Goal: Task Accomplishment & Management: Use online tool/utility

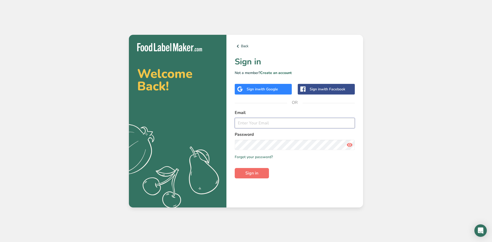
type input "darlene@floriano.com"
click at [258, 170] on span "Sign in" at bounding box center [251, 173] width 13 height 6
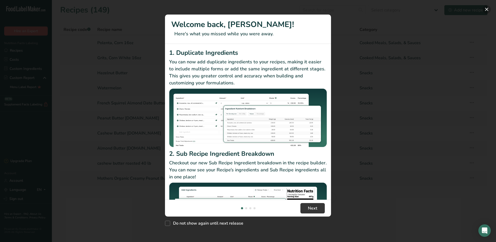
click at [487, 9] on button "New Features" at bounding box center [487, 9] width 8 height 8
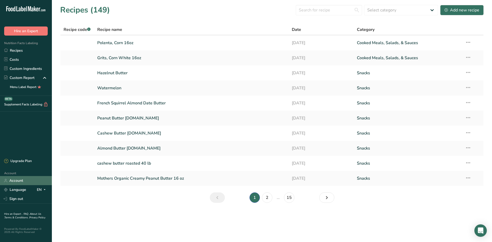
click at [17, 182] on link "Account" at bounding box center [26, 180] width 52 height 9
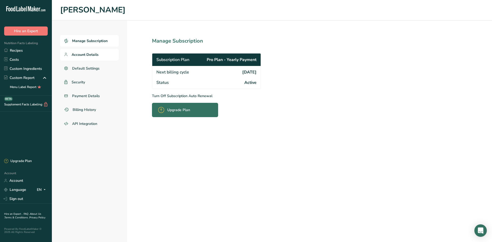
click at [94, 54] on span "Account Details" at bounding box center [85, 54] width 27 height 5
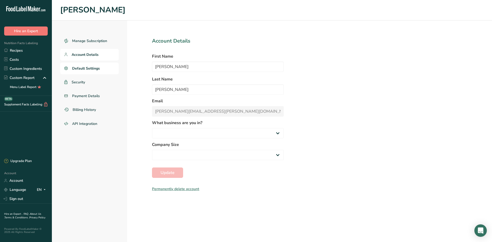
select select "2"
click at [90, 68] on span "Default Settings" at bounding box center [86, 68] width 28 height 5
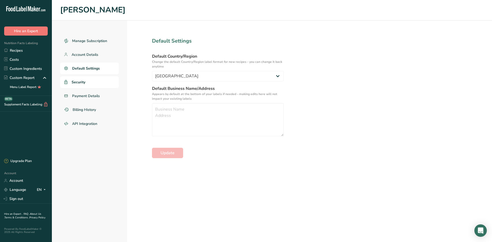
click at [80, 84] on span "Security" at bounding box center [79, 81] width 14 height 5
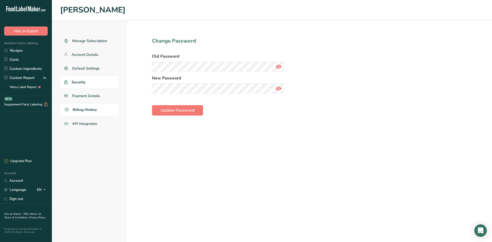
click at [81, 109] on span "Billing History" at bounding box center [85, 109] width 24 height 5
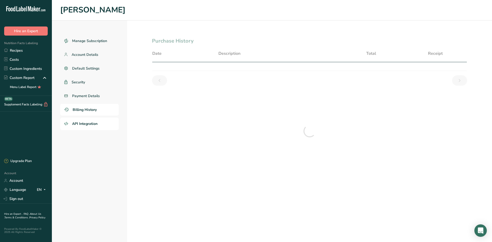
click at [84, 125] on span "API Integration" at bounding box center [84, 123] width 25 height 5
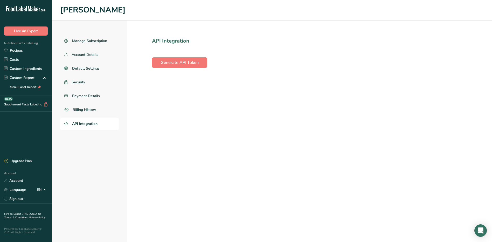
click at [29, 9] on icon at bounding box center [29, 8] width 3 height 5
click at [21, 192] on link "Language" at bounding box center [15, 189] width 22 height 9
click at [19, 196] on div "English" at bounding box center [27, 199] width 36 height 10
click at [31, 43] on span "Nutrition Facts Labeling" at bounding box center [19, 43] width 38 height 4
click at [18, 50] on link "Recipes" at bounding box center [26, 50] width 52 height 9
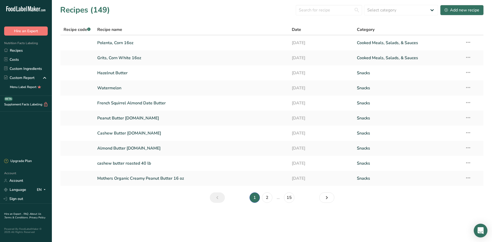
click at [480, 230] on icon "Open Intercom Messenger" at bounding box center [481, 230] width 6 height 7
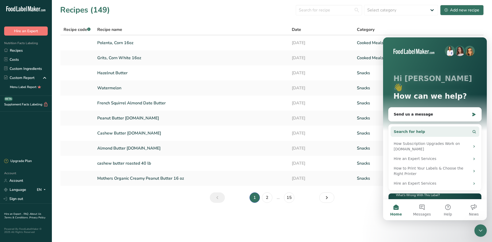
click at [421, 126] on button "Search for help" at bounding box center [435, 131] width 89 height 10
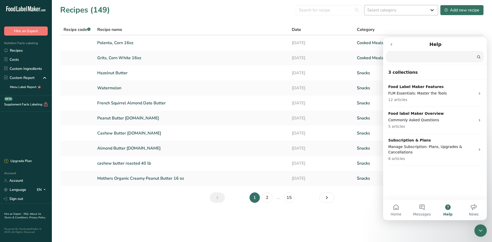
type input "G"
type input "Food Label Maker software version"
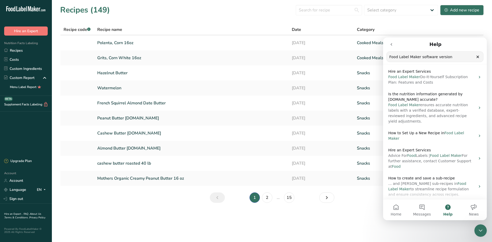
scroll to position [79, 0]
click at [448, 208] on button "Help" at bounding box center [448, 209] width 26 height 21
click at [473, 207] on button "News" at bounding box center [474, 209] width 26 height 21
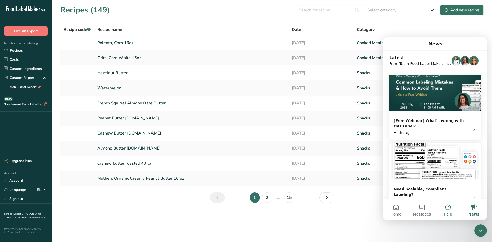
click at [449, 210] on button "Help" at bounding box center [448, 209] width 26 height 21
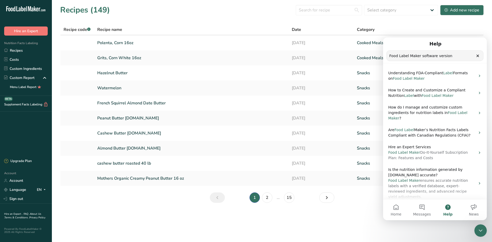
click at [478, 57] on div "Food Label Maker software version Search for help" at bounding box center [435, 56] width 97 height 10
click at [478, 57] on icon "Clear" at bounding box center [478, 56] width 4 height 4
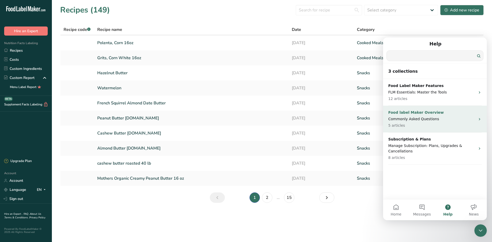
click at [404, 115] on div "Food label Maker Overview Commonly Asked Questions 5 articles" at bounding box center [431, 119] width 87 height 18
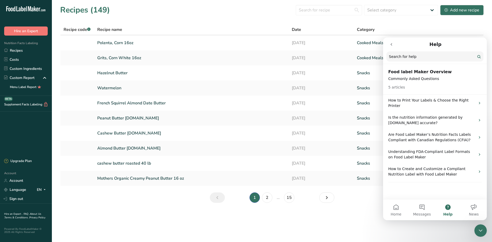
click at [391, 42] on button "go back" at bounding box center [392, 44] width 10 height 10
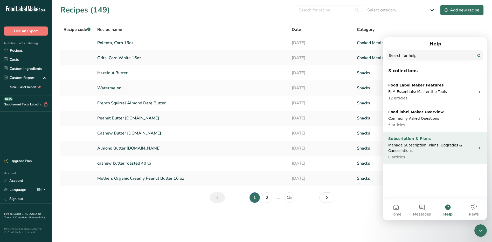
click at [442, 138] on p "Subscription & Plans" at bounding box center [431, 138] width 87 height 5
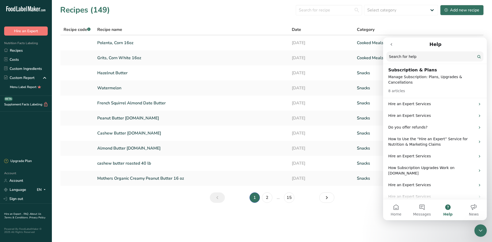
scroll to position [0, 0]
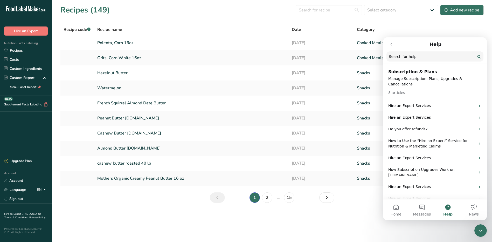
click at [393, 44] on icon "go back" at bounding box center [391, 44] width 4 height 4
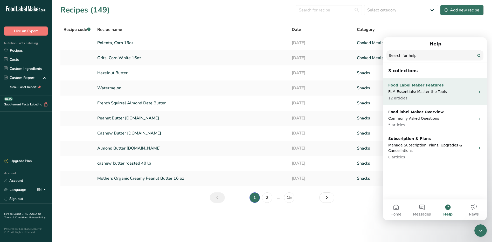
click at [398, 85] on p "Food Label Maker Features" at bounding box center [431, 84] width 87 height 5
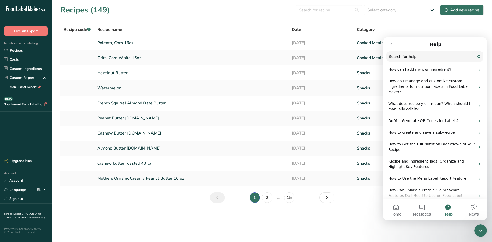
scroll to position [65, 0]
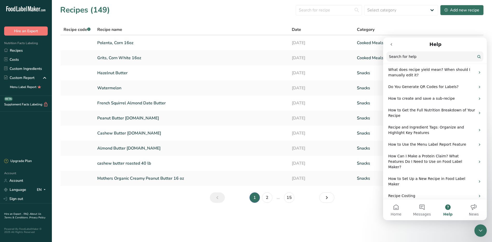
click at [441, 205] on p "Using Manual Override for Nutrition Facts Labels" at bounding box center [431, 210] width 87 height 11
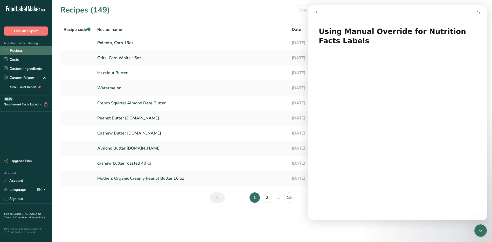
click at [27, 50] on link "Recipes" at bounding box center [26, 50] width 52 height 9
click at [137, 131] on link "Cashew Butter Nuts.com" at bounding box center [191, 133] width 189 height 11
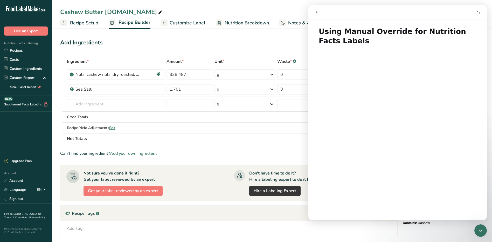
click at [320, 12] on button "go back" at bounding box center [317, 12] width 10 height 10
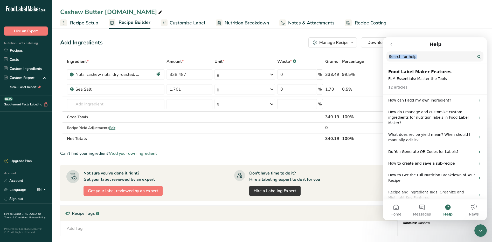
drag, startPoint x: 459, startPoint y: 42, endPoint x: 359, endPoint y: 30, distance: 100.1
click html "Help Search for help Food Label Maker Features FLM Essentials: Master the Tools…"
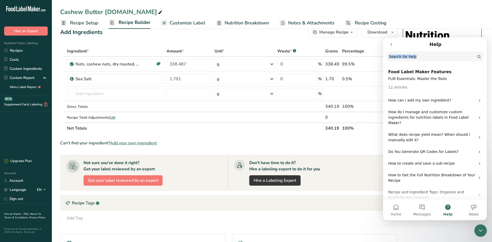
scroll to position [75, 0]
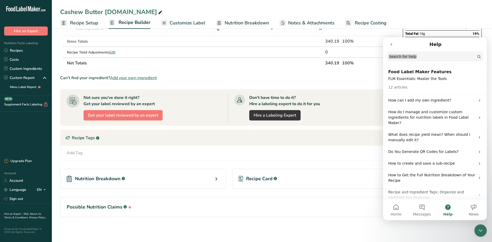
click at [481, 229] on icon "Close Intercom Messenger" at bounding box center [481, 230] width 6 height 6
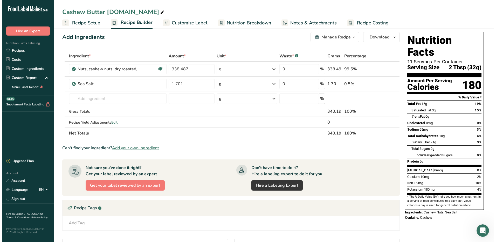
scroll to position [5, 0]
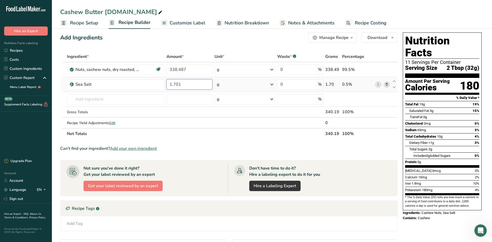
click at [186, 81] on input "1.701" at bounding box center [190, 84] width 46 height 10
drag, startPoint x: 182, startPoint y: 84, endPoint x: 156, endPoint y: 79, distance: 26.2
click at [156, 79] on tr "Sea Salt 1.701 g Weight Units g kg mg See more Volume Units l Volume units requ…" at bounding box center [228, 84] width 337 height 15
type input "2.268"
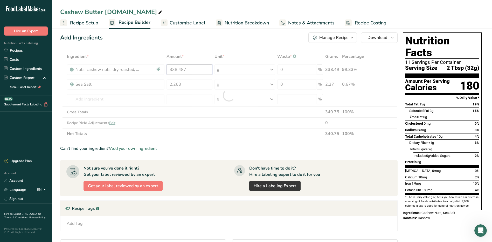
drag, startPoint x: 194, startPoint y: 69, endPoint x: 151, endPoint y: 66, distance: 43.1
click at [151, 66] on div "Ingredient * Amount * Unit * Waste * .a-a{fill:#347362;}.b-a{fill:#fff;} Grams …" at bounding box center [229, 95] width 338 height 88
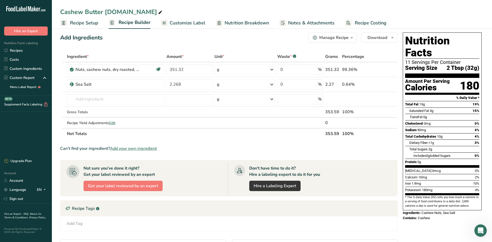
click at [267, 135] on div "Ingredient * Amount * Unit * Waste * .a-a{fill:#347362;}.b-a{fill:#fff;} Grams …" at bounding box center [229, 95] width 338 height 88
click at [304, 136] on th "Net Totals" at bounding box center [195, 133] width 259 height 11
click at [171, 68] on input "351.32" at bounding box center [190, 69] width 46 height 10
type input "451.32"
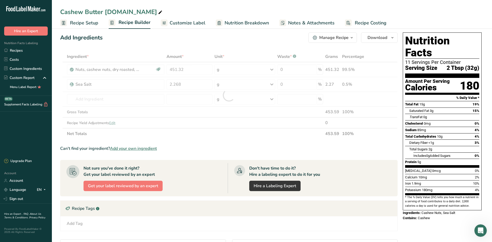
click at [204, 134] on div "Ingredient * Amount * Unit * Waste * .a-a{fill:#347362;}.b-a{fill:#fff;} Grams …" at bounding box center [229, 95] width 338 height 88
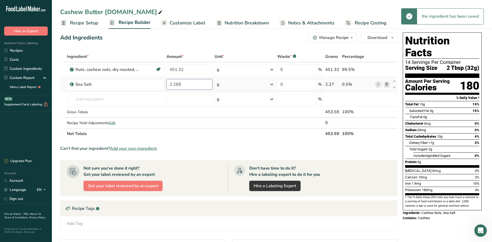
click at [189, 85] on input "2.268" at bounding box center [190, 84] width 46 height 10
type input "2.267"
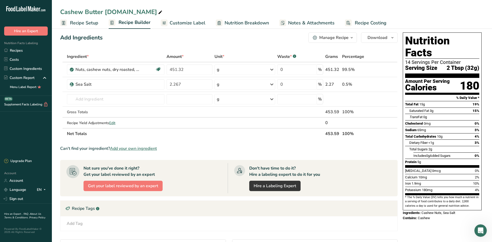
click at [211, 140] on section "Ingredient * Amount * Unit * Waste * .a-a{fill:#347362;}.b-a{fill:#fff;} Grams …" at bounding box center [229, 173] width 338 height 245
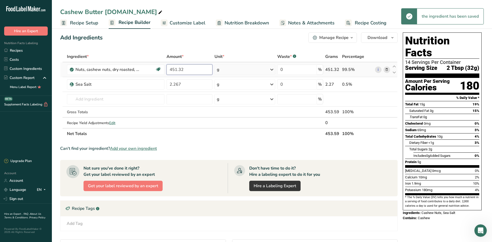
click at [194, 70] on input "451.32" at bounding box center [190, 69] width 46 height 10
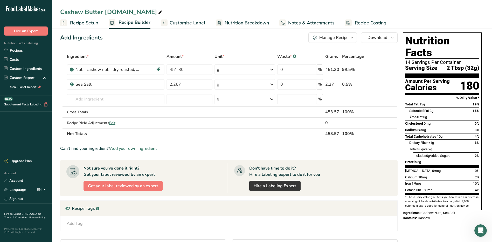
click at [188, 143] on section "Ingredient * Amount * Unit * Waste * .a-a{fill:#347362;}.b-a{fill:#fff;} Grams …" at bounding box center [229, 173] width 338 height 245
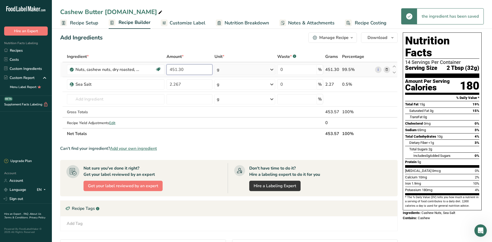
click at [188, 67] on input "451.30" at bounding box center [190, 69] width 46 height 10
type input "451.31"
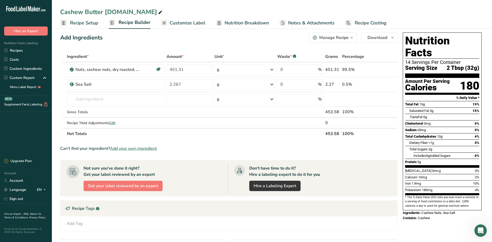
click at [179, 137] on div "Ingredient * Amount * Unit * Waste * .a-a{fill:#347362;}.b-a{fill:#fff;} Grams …" at bounding box center [229, 95] width 338 height 88
click at [214, 156] on section "Ingredient * Amount * Unit * Waste * .a-a{fill:#347362;}.b-a{fill:#fff;} Grams …" at bounding box center [229, 173] width 338 height 245
click at [230, 132] on th "Net Totals" at bounding box center [195, 133] width 259 height 11
click at [393, 38] on icon "button" at bounding box center [392, 38] width 4 height 6
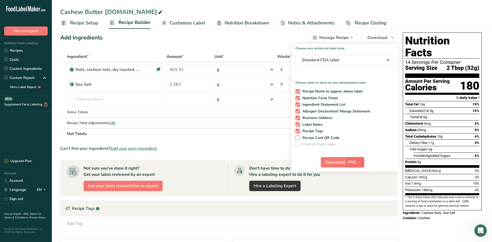
click at [355, 161] on span "PNG" at bounding box center [352, 162] width 9 height 6
click at [354, 198] on link "PDF" at bounding box center [356, 198] width 17 height 9
click at [331, 162] on span "Download" at bounding box center [336, 162] width 20 height 6
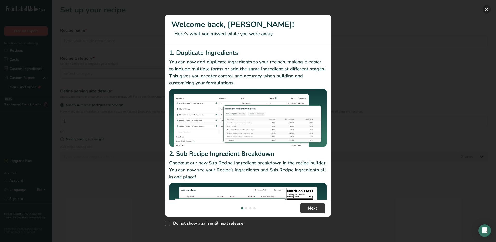
click at [488, 9] on button "New Features" at bounding box center [487, 9] width 8 height 8
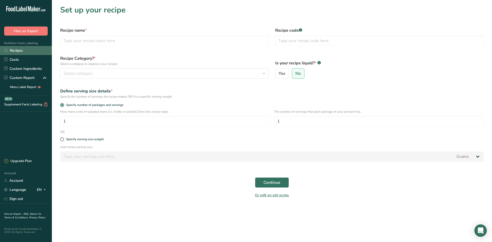
click at [24, 49] on link "Recipes" at bounding box center [26, 50] width 52 height 9
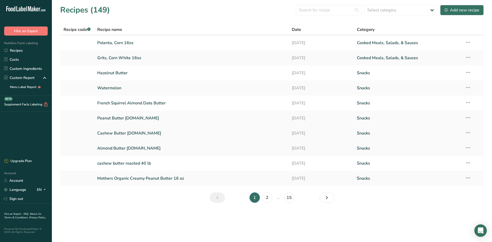
click at [105, 132] on link "Cashew Butter [DOMAIN_NAME]" at bounding box center [191, 133] width 189 height 11
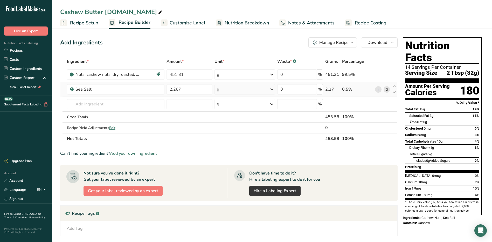
click at [387, 87] on icon at bounding box center [387, 89] width 4 height 5
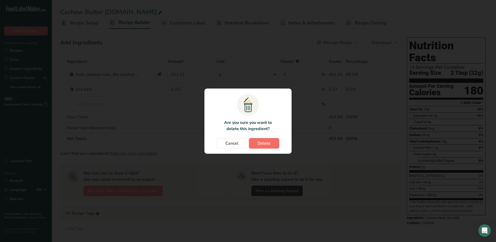
click at [256, 145] on button "Delete" at bounding box center [264, 143] width 30 height 10
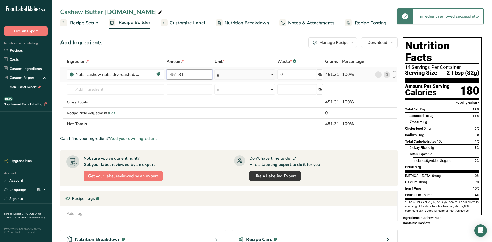
click at [188, 72] on input "451.31" at bounding box center [190, 74] width 46 height 10
drag, startPoint x: 188, startPoint y: 72, endPoint x: 144, endPoint y: 72, distance: 43.3
click at [144, 72] on tr "Nuts, cashew nuts, dry roasted, without salt added Dairy free Gluten free Vegan…" at bounding box center [228, 74] width 337 height 15
type input "453.58"
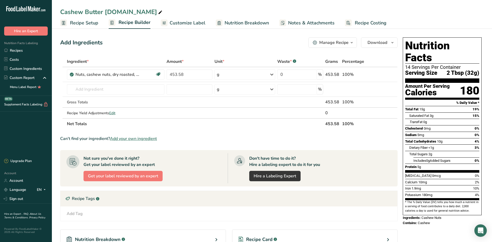
click at [182, 126] on div "Ingredient * Amount * Unit * Waste * .a-a{fill:#347362;}.b-a{fill:#fff;} Grams …" at bounding box center [229, 92] width 338 height 73
click at [392, 41] on icon "button" at bounding box center [392, 42] width 4 height 6
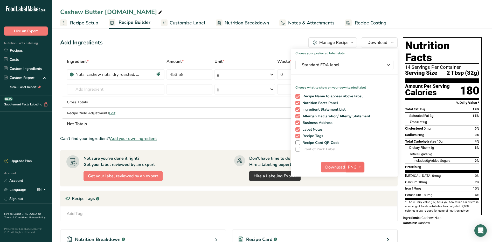
click at [355, 170] on span "PNG" at bounding box center [352, 167] width 9 height 6
click at [357, 200] on link "PDF" at bounding box center [356, 203] width 17 height 9
click at [329, 171] on button "Download" at bounding box center [333, 167] width 25 height 10
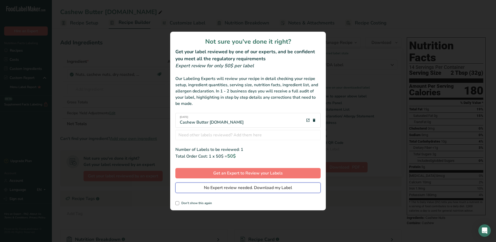
click at [250, 188] on span "No Expert review needed. Download my Label" at bounding box center [248, 187] width 88 height 6
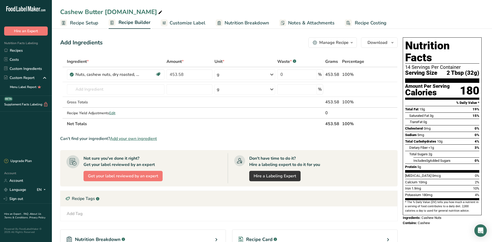
click at [25, 213] on link "FAQ ." at bounding box center [27, 214] width 6 height 4
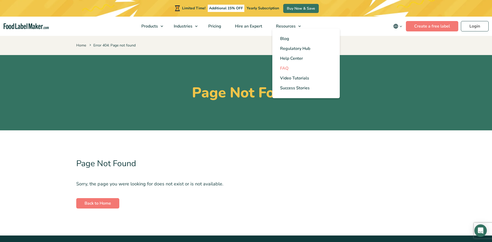
click at [283, 66] on span "FAQ" at bounding box center [284, 68] width 8 height 6
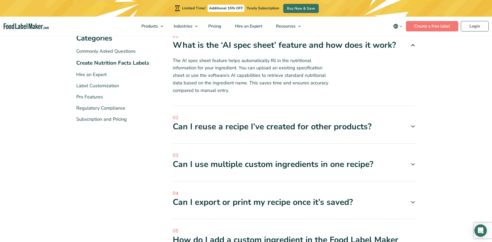
scroll to position [106, 0]
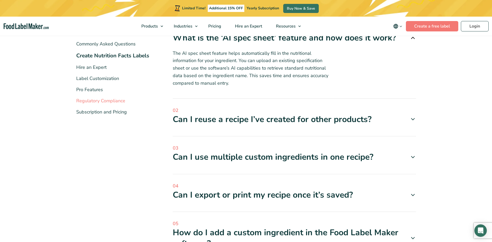
click at [118, 98] on link "Regulatory Compliance" at bounding box center [100, 101] width 49 height 6
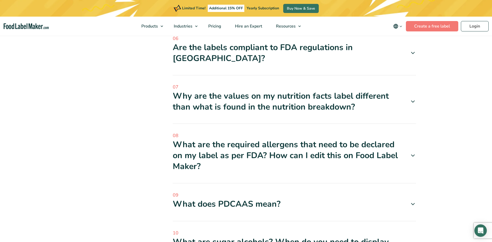
scroll to position [322, 0]
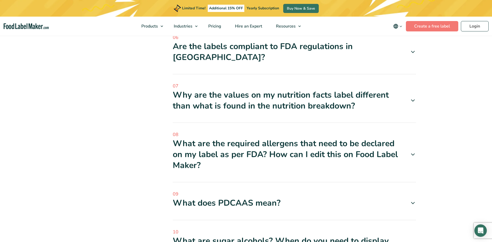
click at [413, 49] on icon at bounding box center [413, 52] width 6 height 6
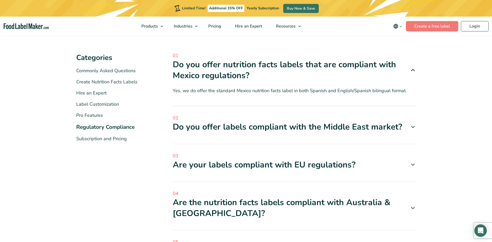
scroll to position [71, 0]
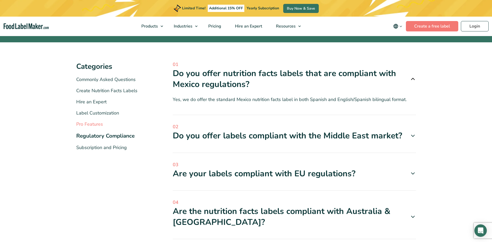
click at [99, 123] on link "Pro Features" at bounding box center [89, 124] width 27 height 6
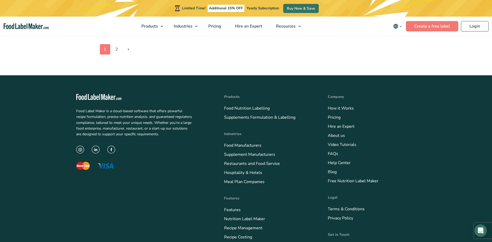
scroll to position [701, 0]
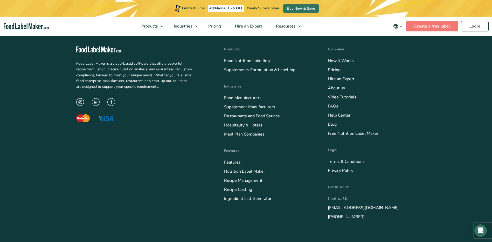
click at [340, 197] on link "Contact Us" at bounding box center [338, 199] width 20 height 6
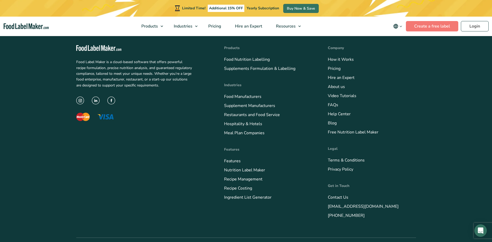
scroll to position [450, 0]
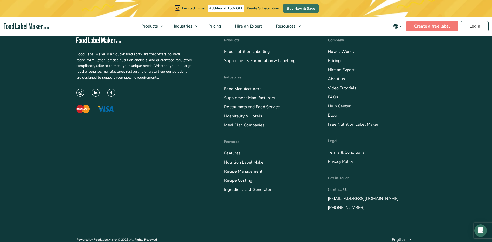
click at [339, 187] on link "Contact Us" at bounding box center [338, 190] width 20 height 6
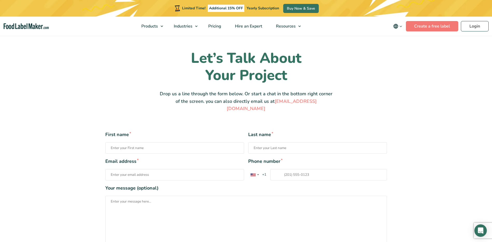
scroll to position [26, 0]
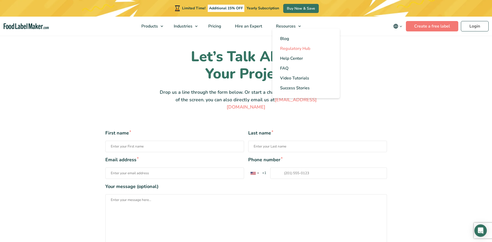
click at [292, 49] on span "Regulatory Hub" at bounding box center [295, 49] width 30 height 6
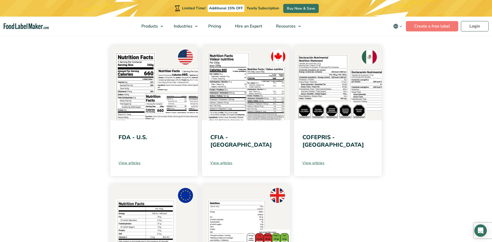
scroll to position [92, 0]
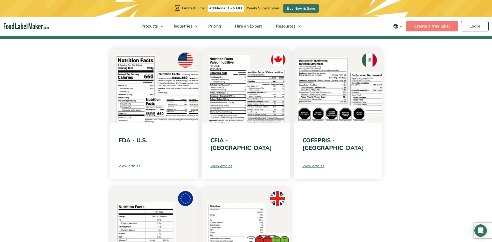
click at [123, 164] on link "View articles" at bounding box center [154, 165] width 71 height 5
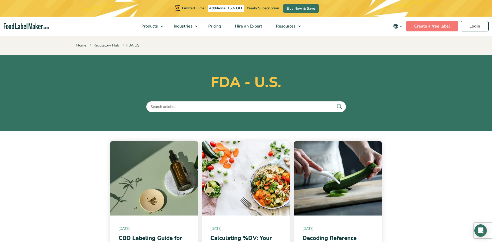
click at [402, 27] on icon "main navigation" at bounding box center [401, 26] width 4 height 4
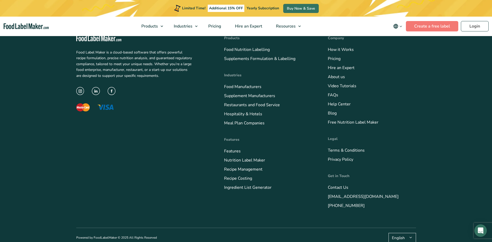
scroll to position [2110, 0]
